Goal: Book appointment/travel/reservation

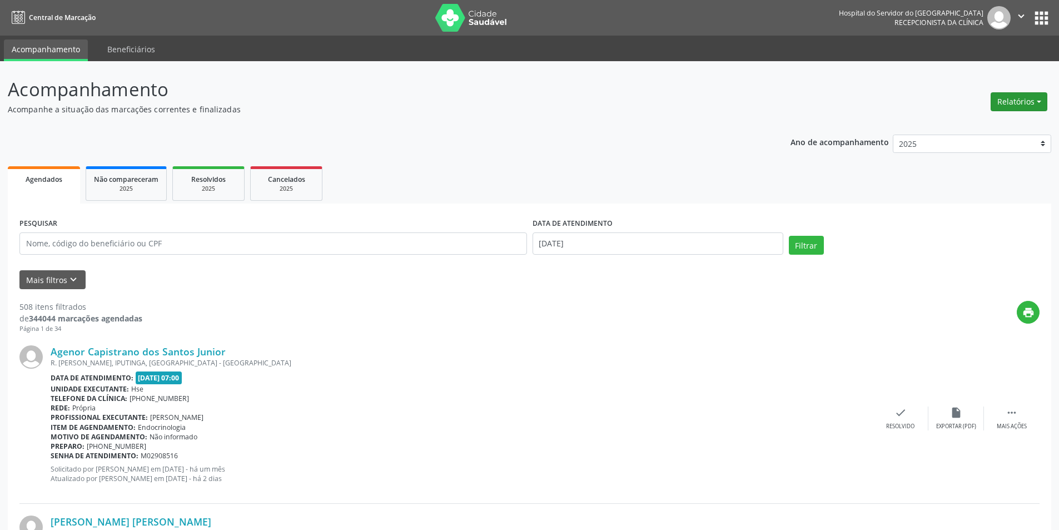
click at [1025, 106] on button "Relatórios" at bounding box center [1019, 101] width 57 height 19
click at [964, 125] on link "Agendamentos" at bounding box center [988, 126] width 120 height 16
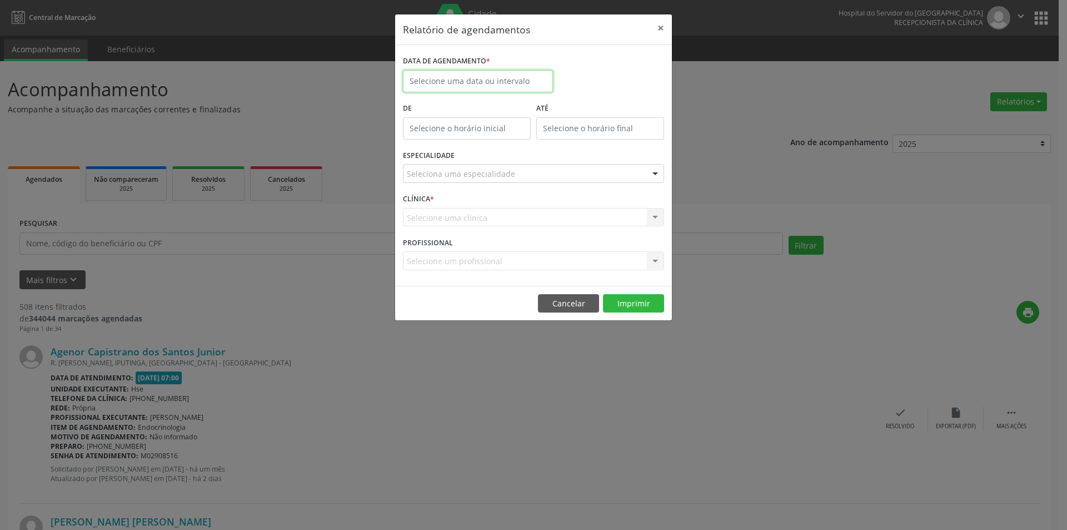
click at [426, 88] on body "Central de Marcação Hospital do Servidor do [GEOGRAPHIC_DATA] Recepcionista da …" at bounding box center [533, 265] width 1067 height 530
click at [488, 200] on span "22" at bounding box center [489, 206] width 22 height 22
type input "[DATE]"
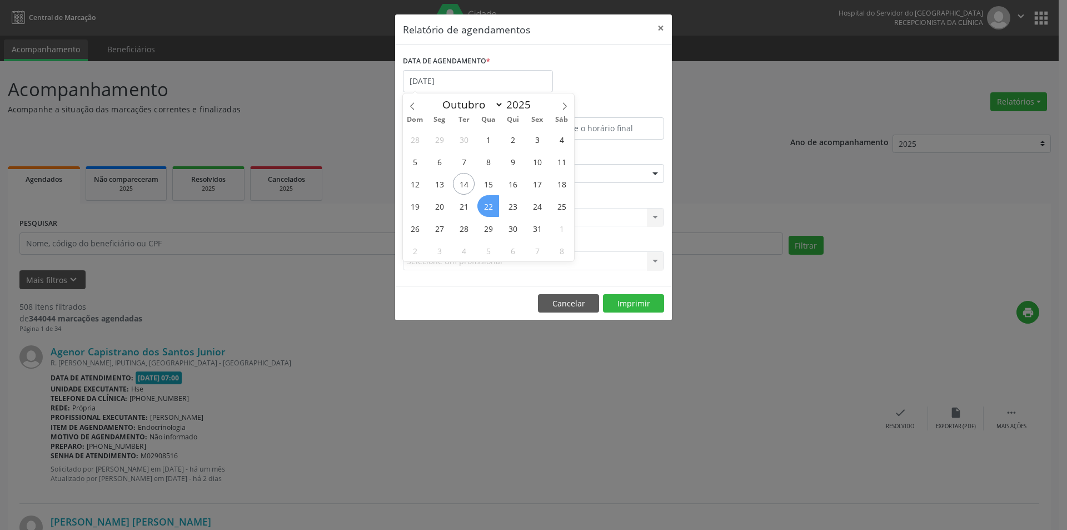
click at [488, 200] on span "22" at bounding box center [489, 206] width 22 height 22
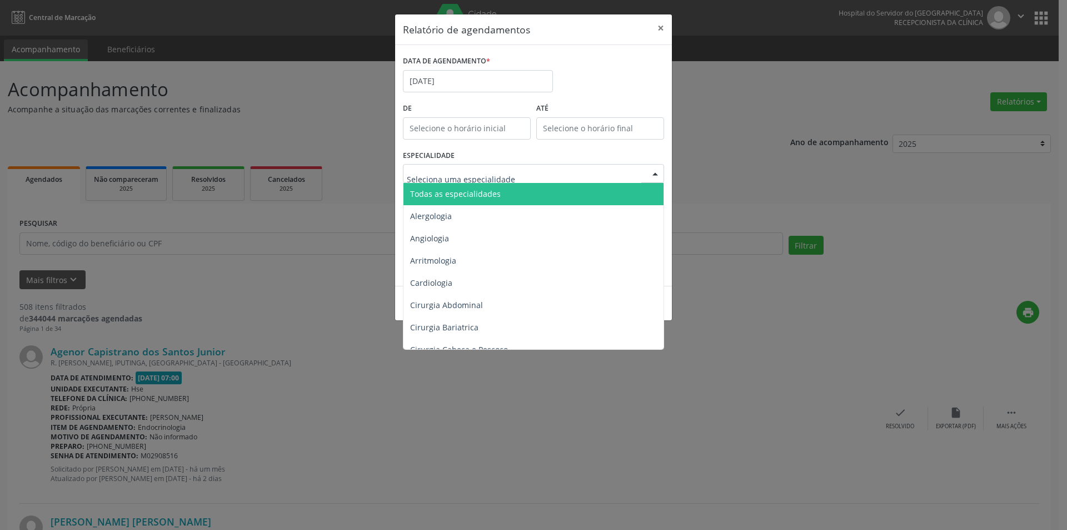
click at [465, 196] on span "Todas as especialidades" at bounding box center [455, 193] width 91 height 11
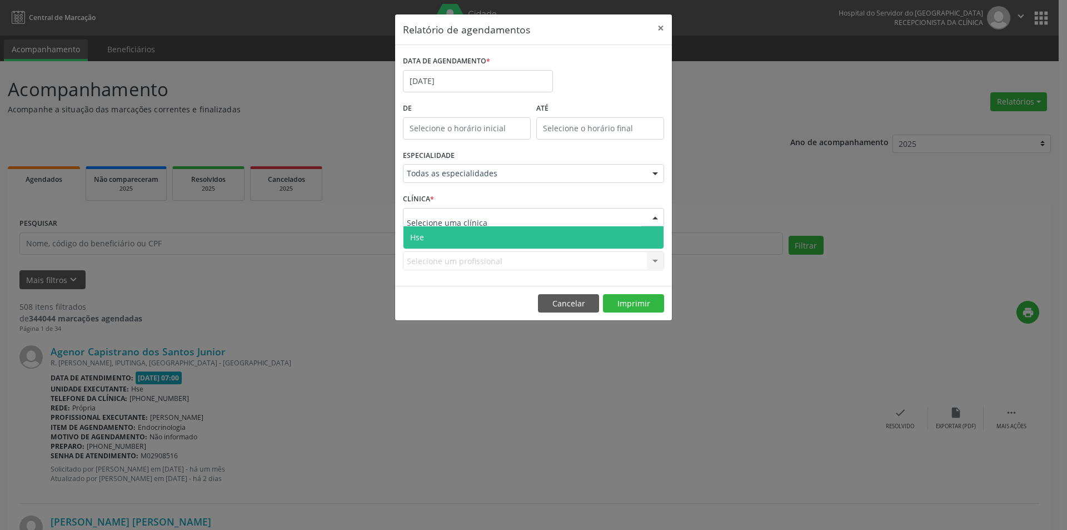
click at [460, 244] on span "Hse" at bounding box center [534, 237] width 260 height 22
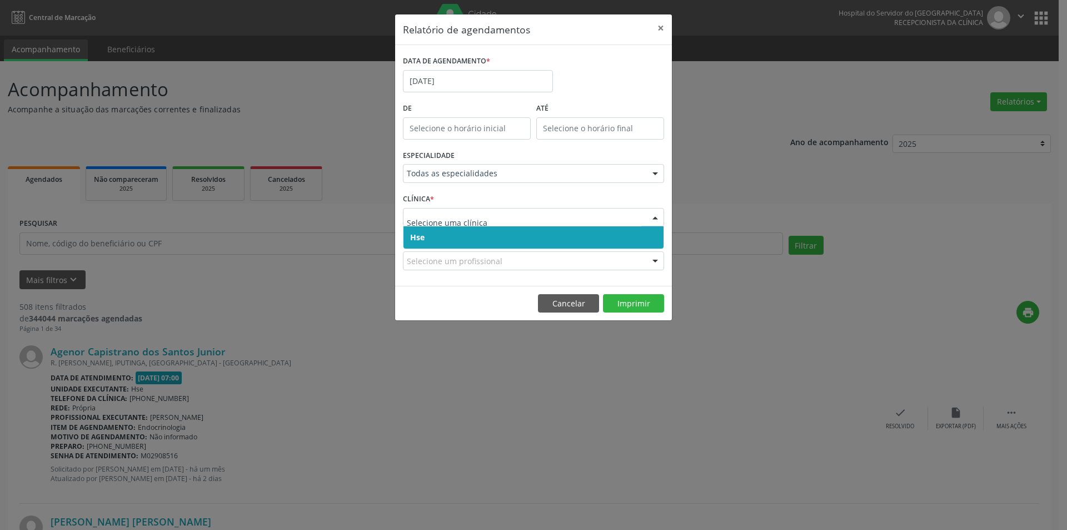
click at [460, 234] on span "Hse" at bounding box center [534, 237] width 260 height 22
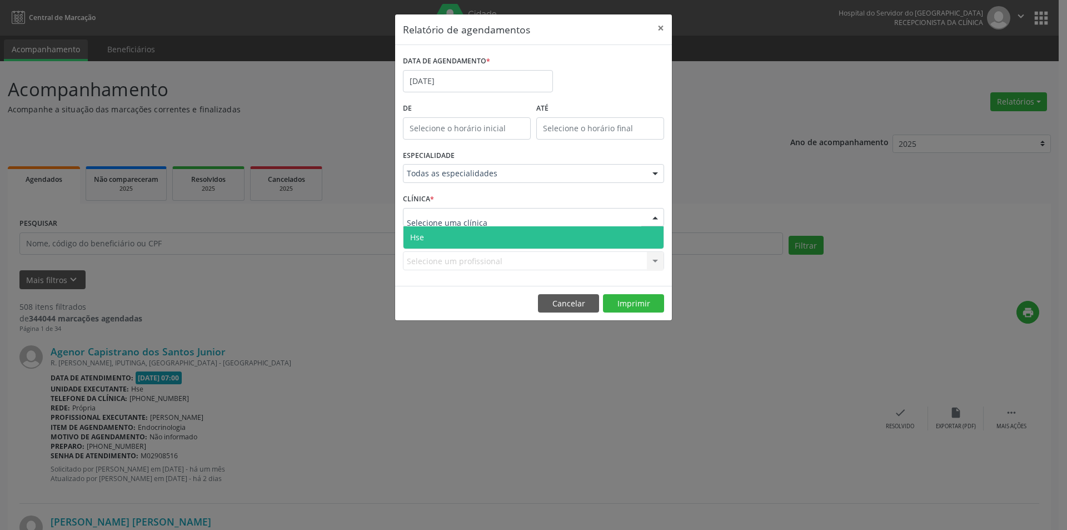
drag, startPoint x: 458, startPoint y: 245, endPoint x: 458, endPoint y: 266, distance: 20.6
click at [458, 246] on span "Hse" at bounding box center [534, 237] width 260 height 22
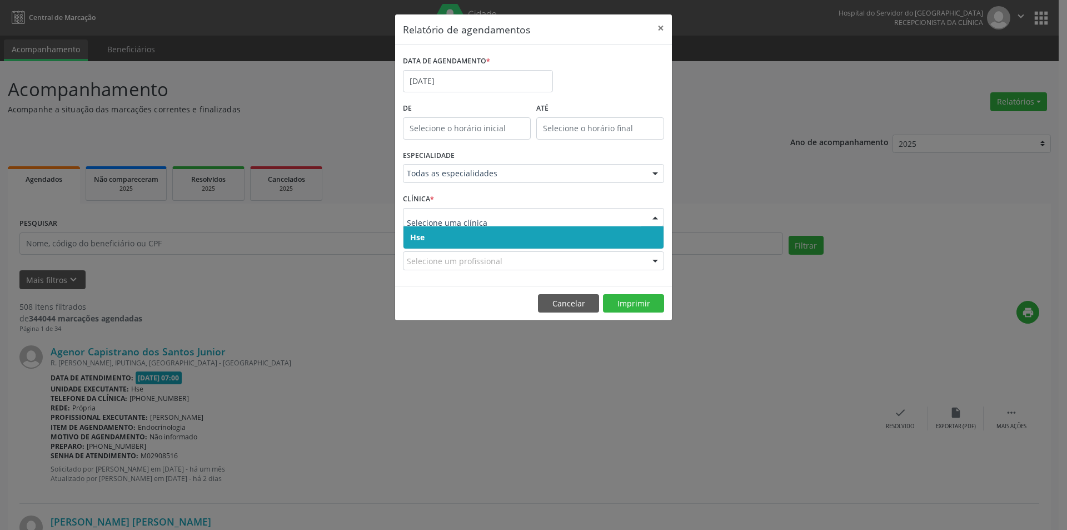
click at [440, 244] on span "Hse" at bounding box center [534, 237] width 260 height 22
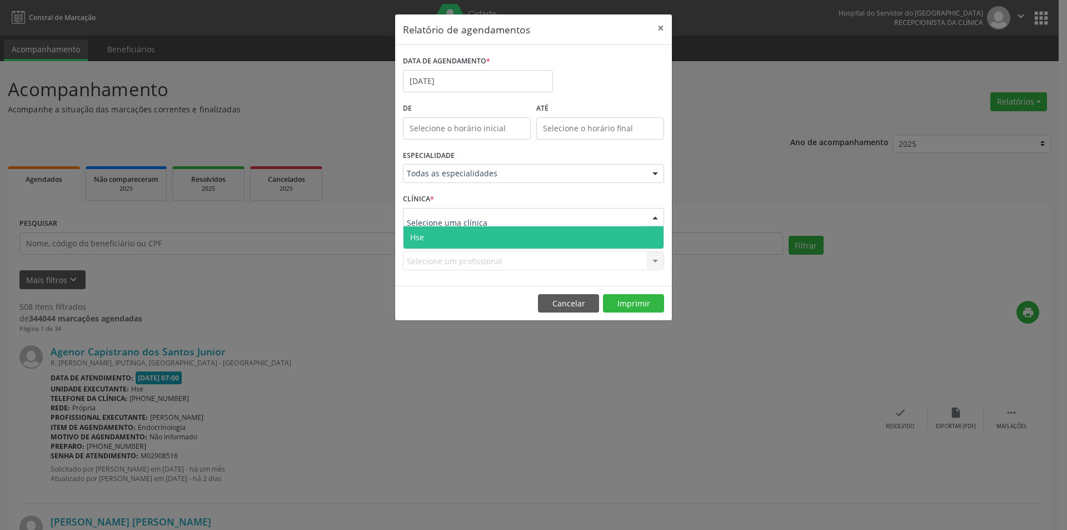
click at [438, 235] on span "Hse" at bounding box center [534, 237] width 260 height 22
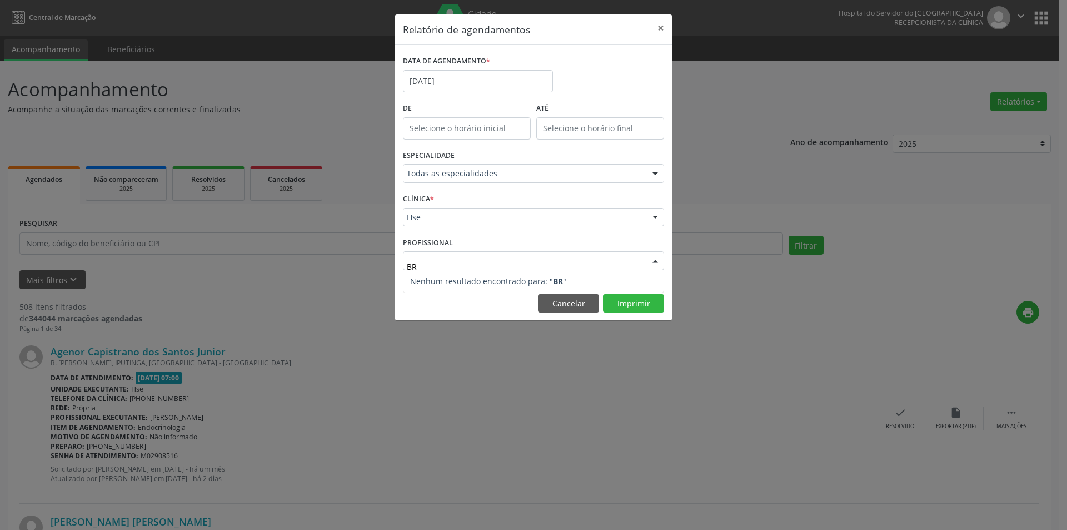
type input "B"
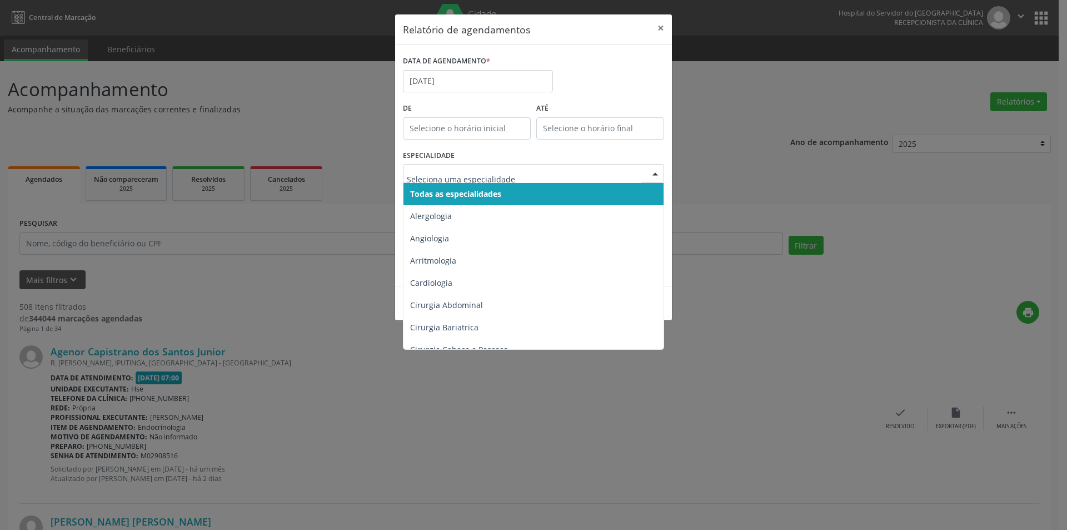
click at [469, 192] on span "Todas as especialidades" at bounding box center [455, 193] width 91 height 11
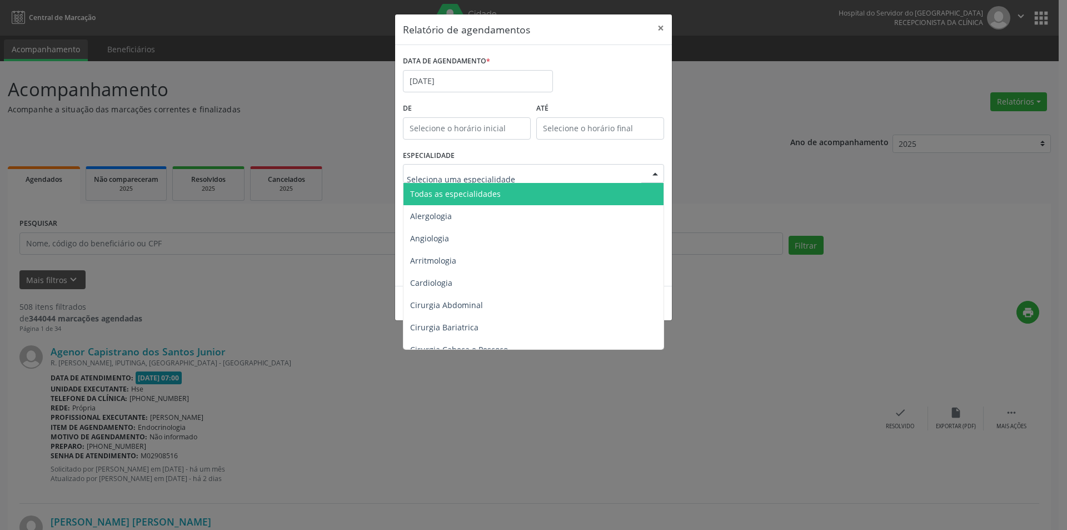
click at [481, 197] on span "Todas as especialidades" at bounding box center [455, 193] width 91 height 11
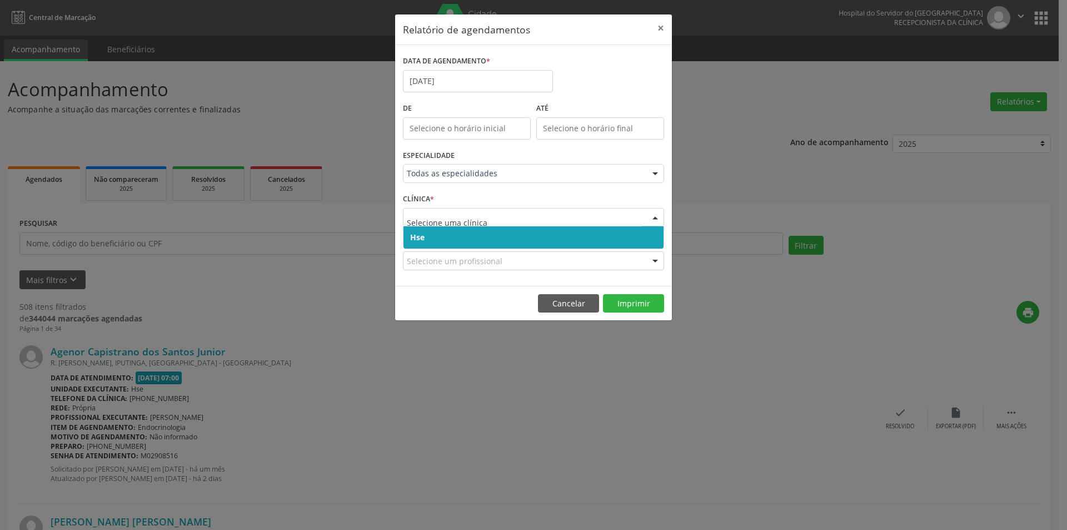
click at [445, 236] on span "Hse" at bounding box center [534, 237] width 260 height 22
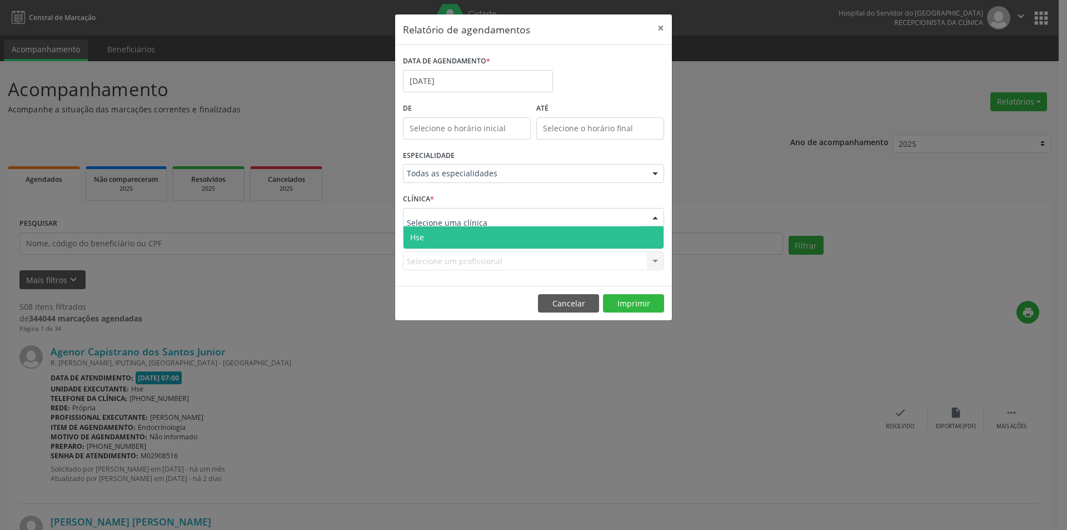
click at [445, 230] on span "Hse" at bounding box center [534, 237] width 260 height 22
